Goal: Information Seeking & Learning: Learn about a topic

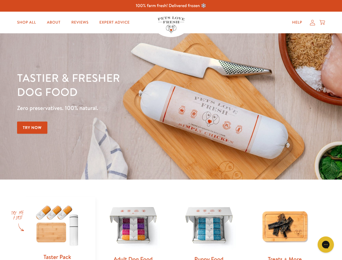
click at [171, 130] on div "Tastier & fresher dog food Zero preservatives. 100% natural. Try Now" at bounding box center [119, 106] width 205 height 71
click at [325, 244] on icon "Gorgias live chat" at bounding box center [325, 243] width 5 height 5
